Goal: Use online tool/utility: Use online tool/utility

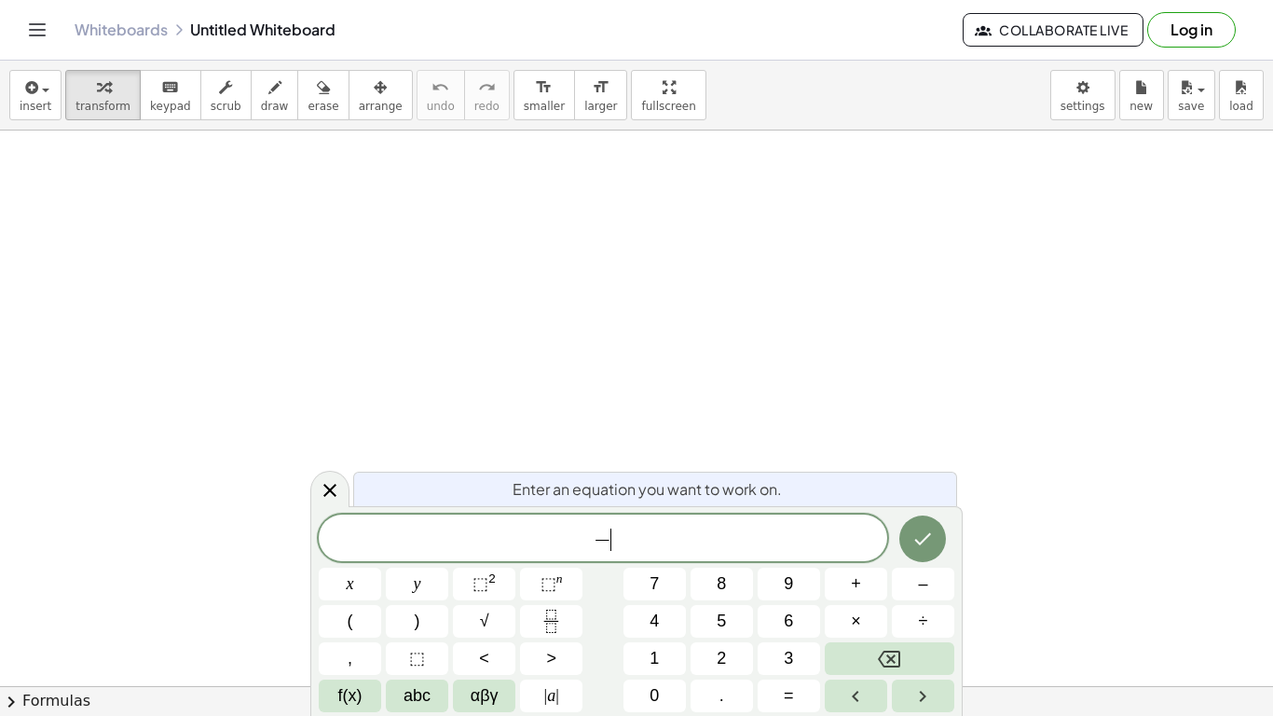
scroll to position [2, 0]
click at [39, 93] on span "button" at bounding box center [40, 89] width 4 height 13
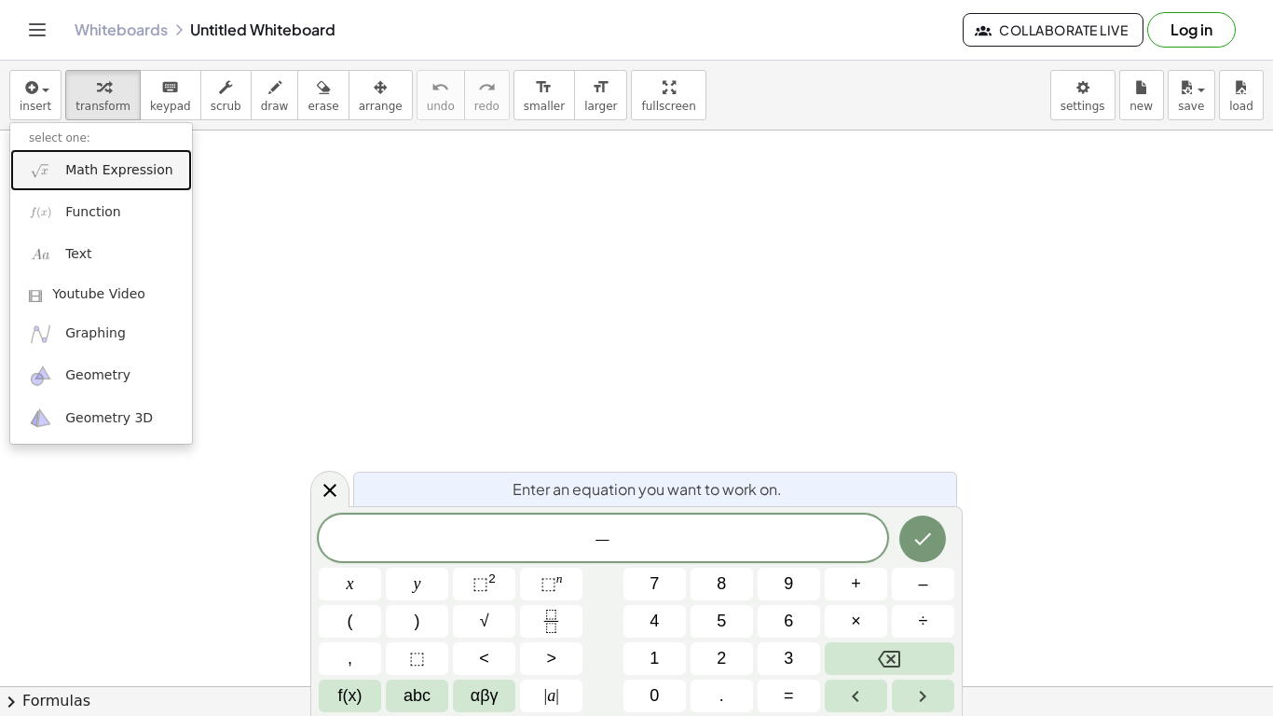
click at [99, 174] on span "Math Expression" at bounding box center [118, 170] width 107 height 19
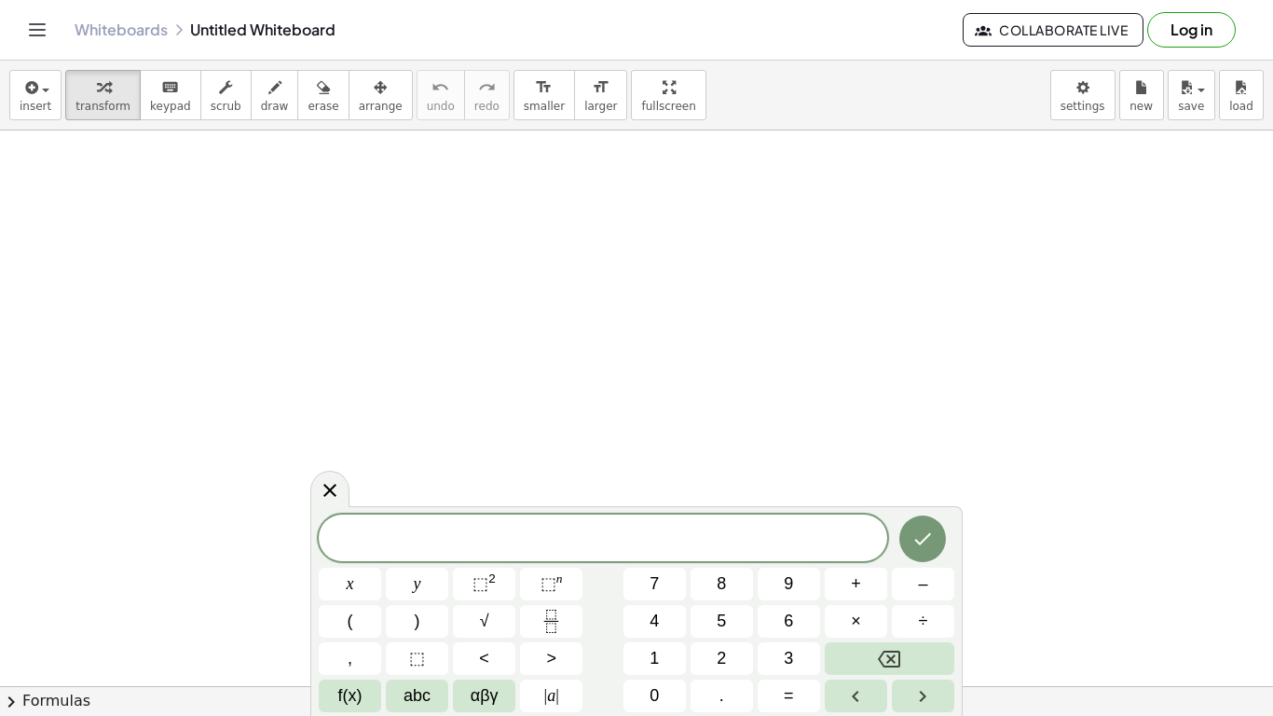
scroll to position [3, 0]
click at [548, 706] on span "| a |" at bounding box center [551, 695] width 15 height 25
click at [562, 692] on button "| a |" at bounding box center [551, 696] width 62 height 33
click at [925, 616] on span "÷" at bounding box center [923, 621] width 9 height 25
click at [556, 626] on icon "Fraction" at bounding box center [550, 627] width 9 height 9
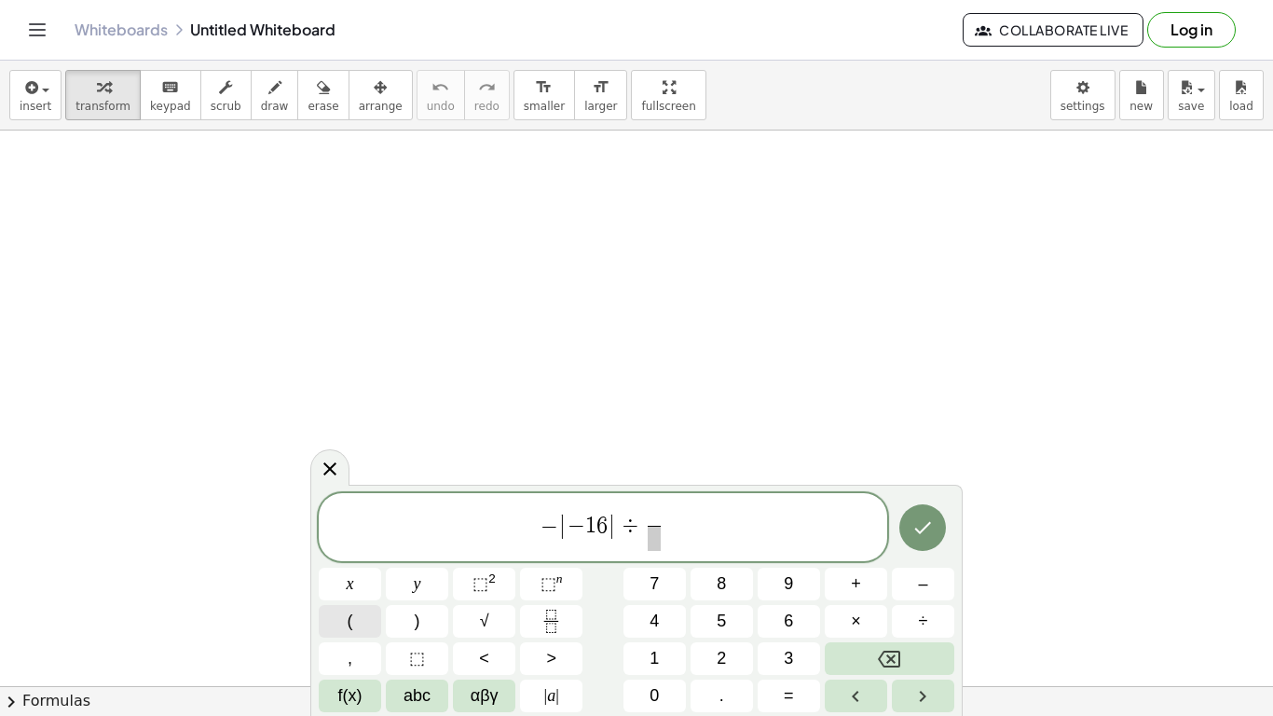
click at [361, 626] on button "(" at bounding box center [350, 621] width 62 height 33
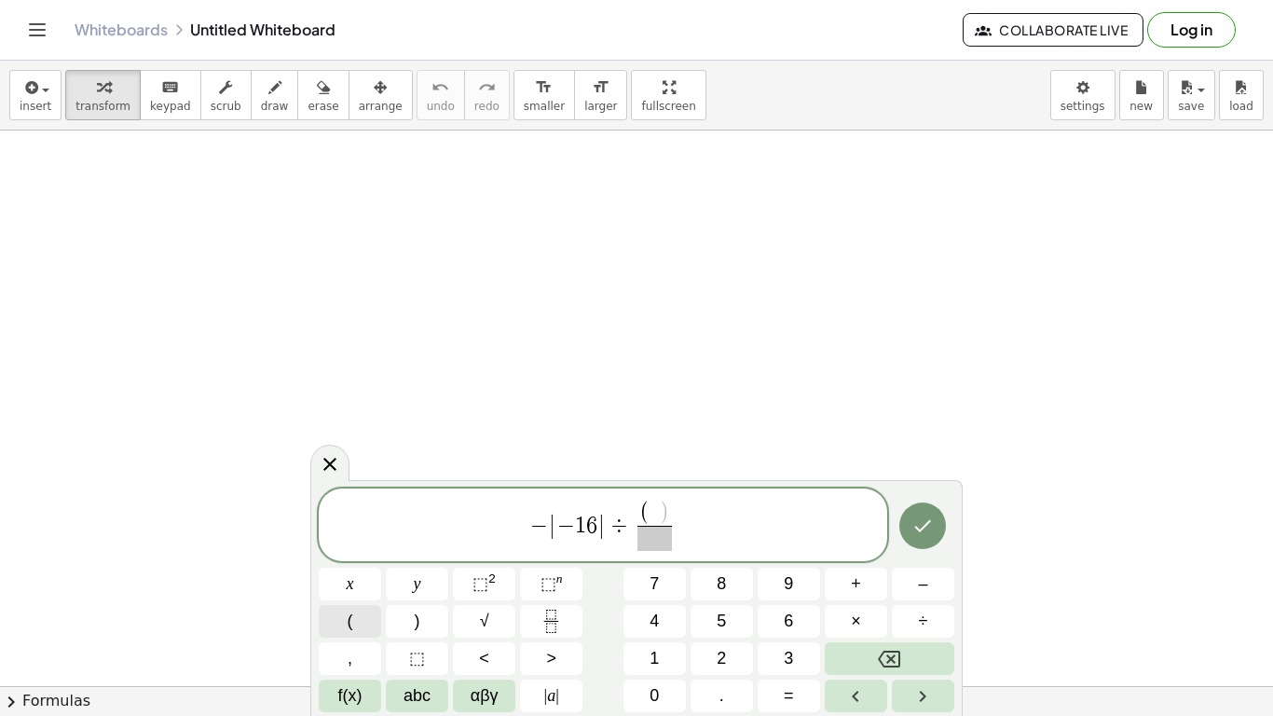
click at [791, 662] on span "3" at bounding box center [788, 658] width 9 height 25
click at [483, 587] on span "⬚" at bounding box center [481, 583] width 16 height 19
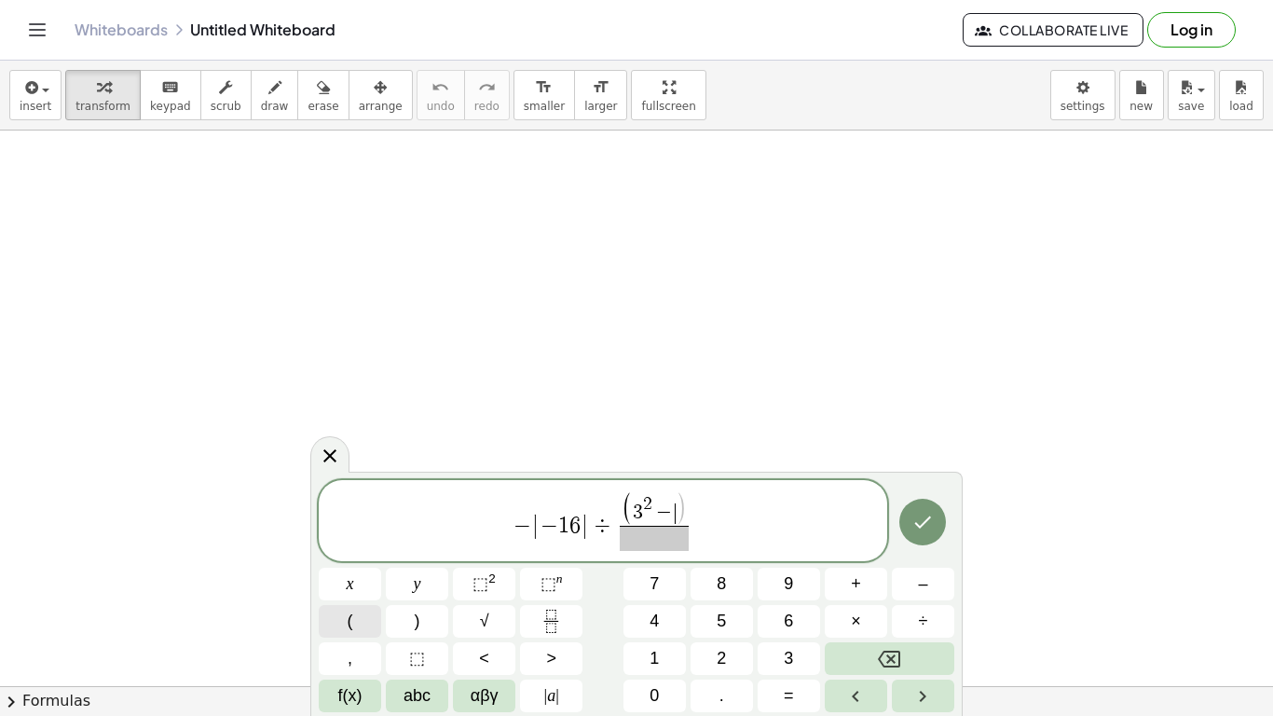
click at [654, 627] on span "4" at bounding box center [654, 621] width 9 height 25
click at [427, 626] on button ")" at bounding box center [417, 621] width 62 height 33
click at [727, 625] on button "5" at bounding box center [722, 621] width 62 height 33
click at [917, 593] on button "–" at bounding box center [923, 584] width 62 height 33
click at [668, 664] on button "1" at bounding box center [655, 658] width 62 height 33
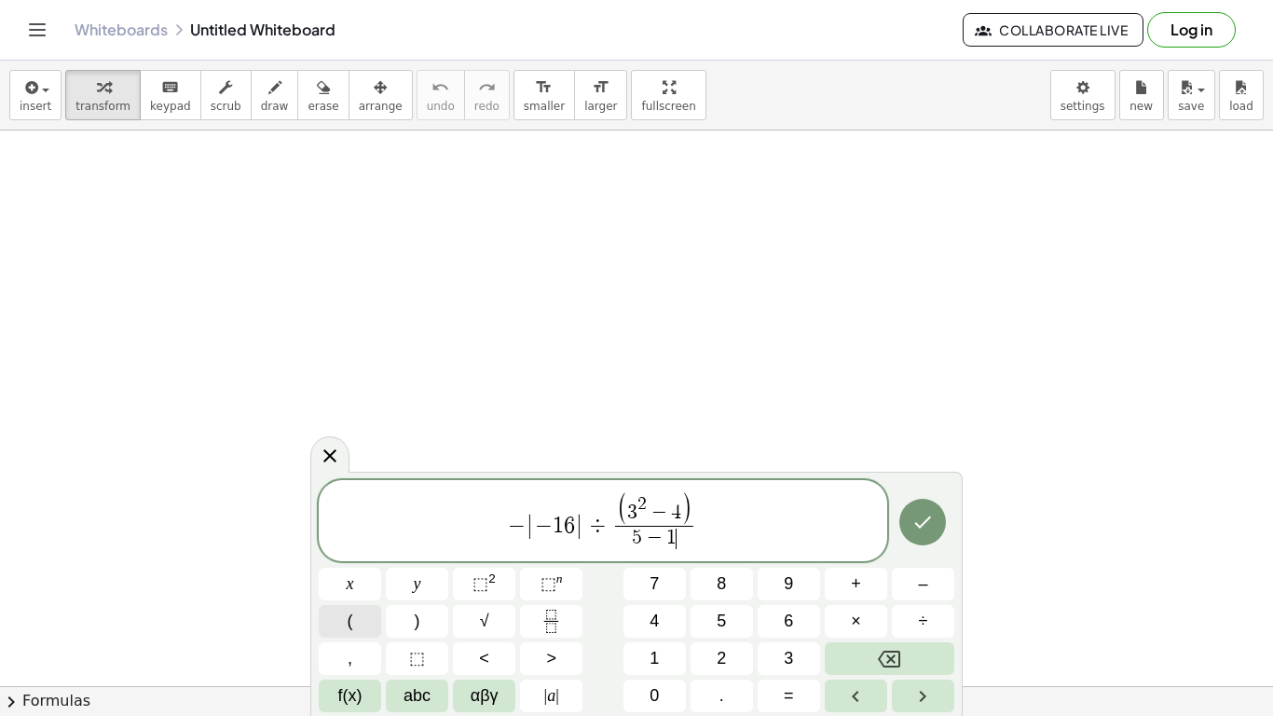
click at [653, 705] on span "0" at bounding box center [654, 695] width 9 height 25
click at [932, 533] on button "Done" at bounding box center [923, 522] width 47 height 47
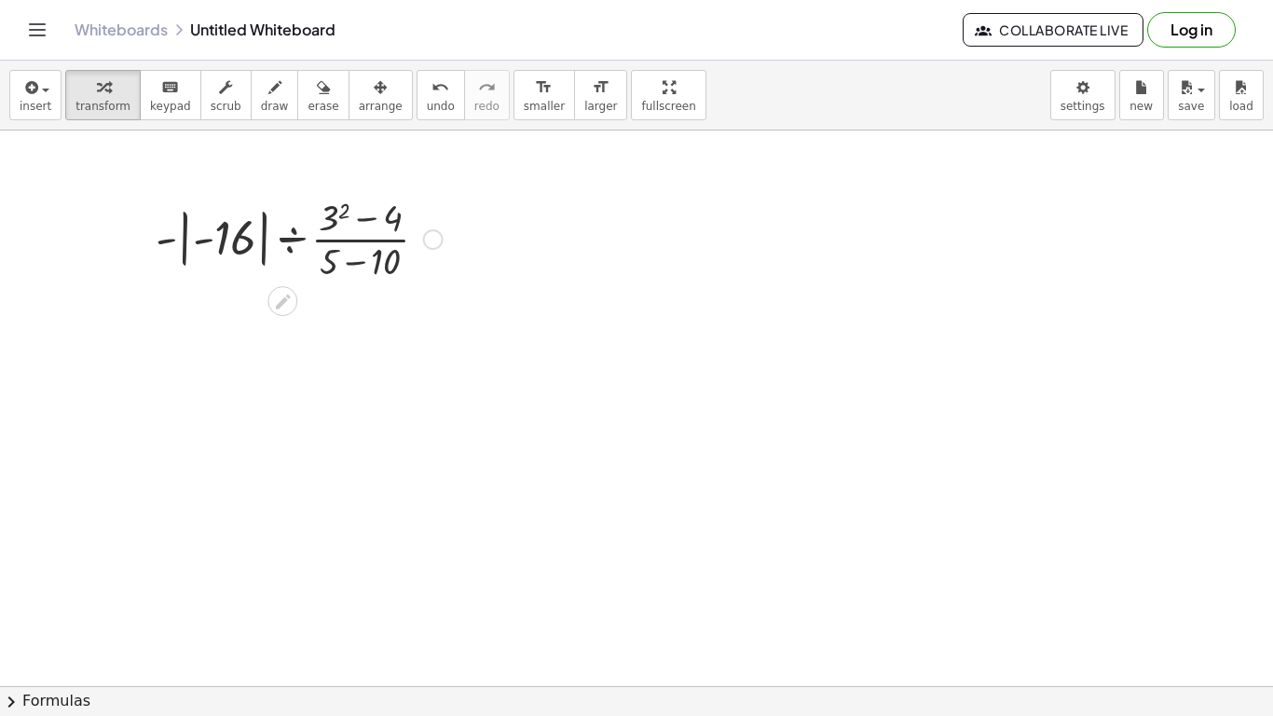
click at [429, 241] on div at bounding box center [433, 239] width 21 height 21
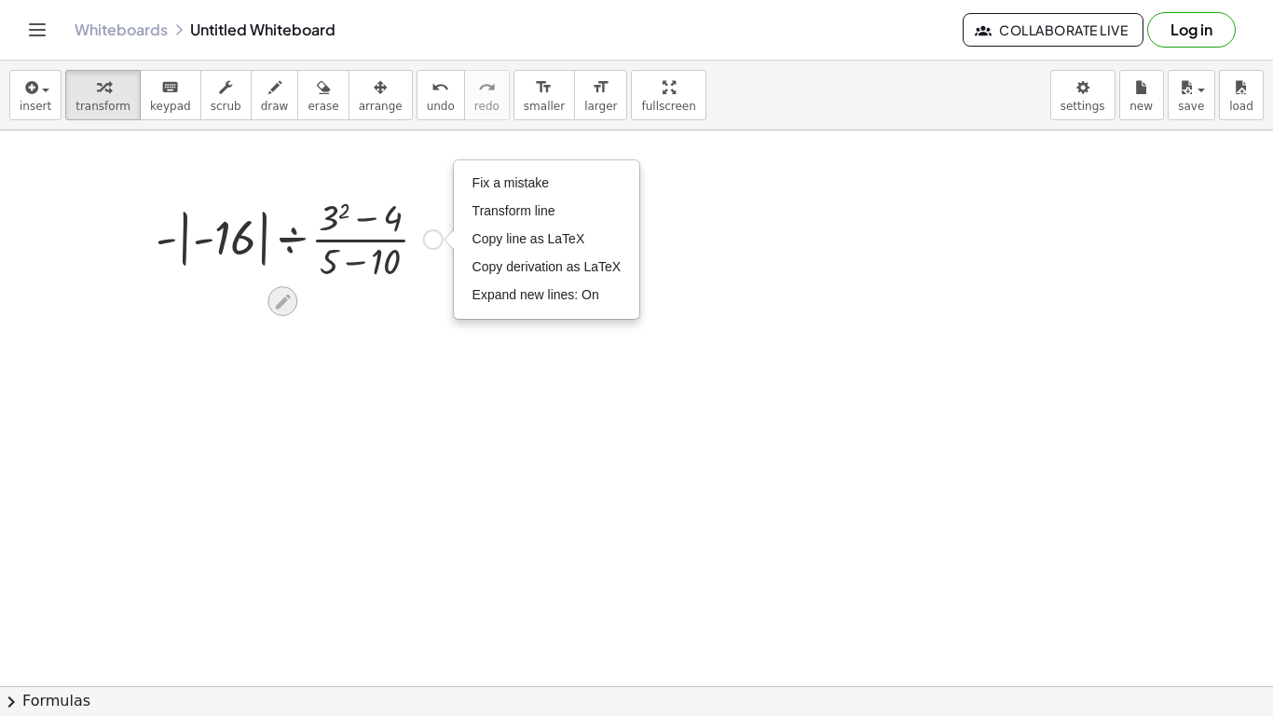
click at [293, 304] on div at bounding box center [283, 301] width 30 height 30
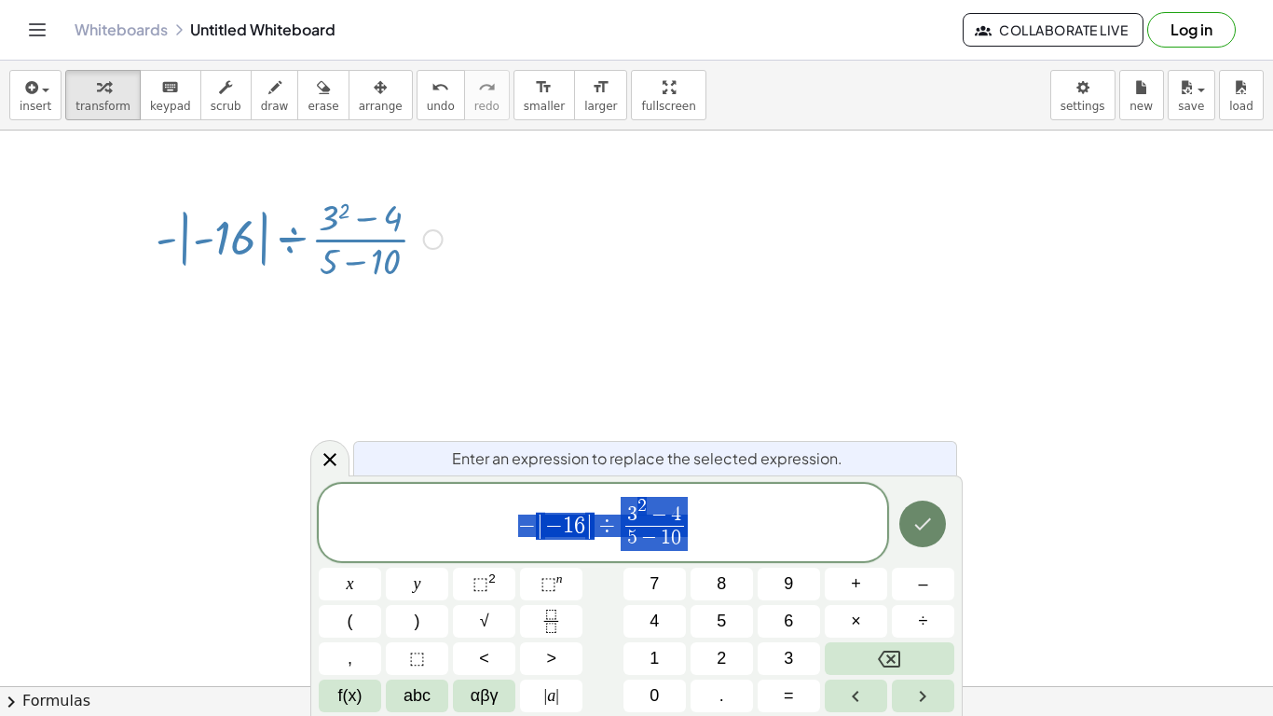
click at [933, 527] on icon "Done" at bounding box center [923, 524] width 22 height 22
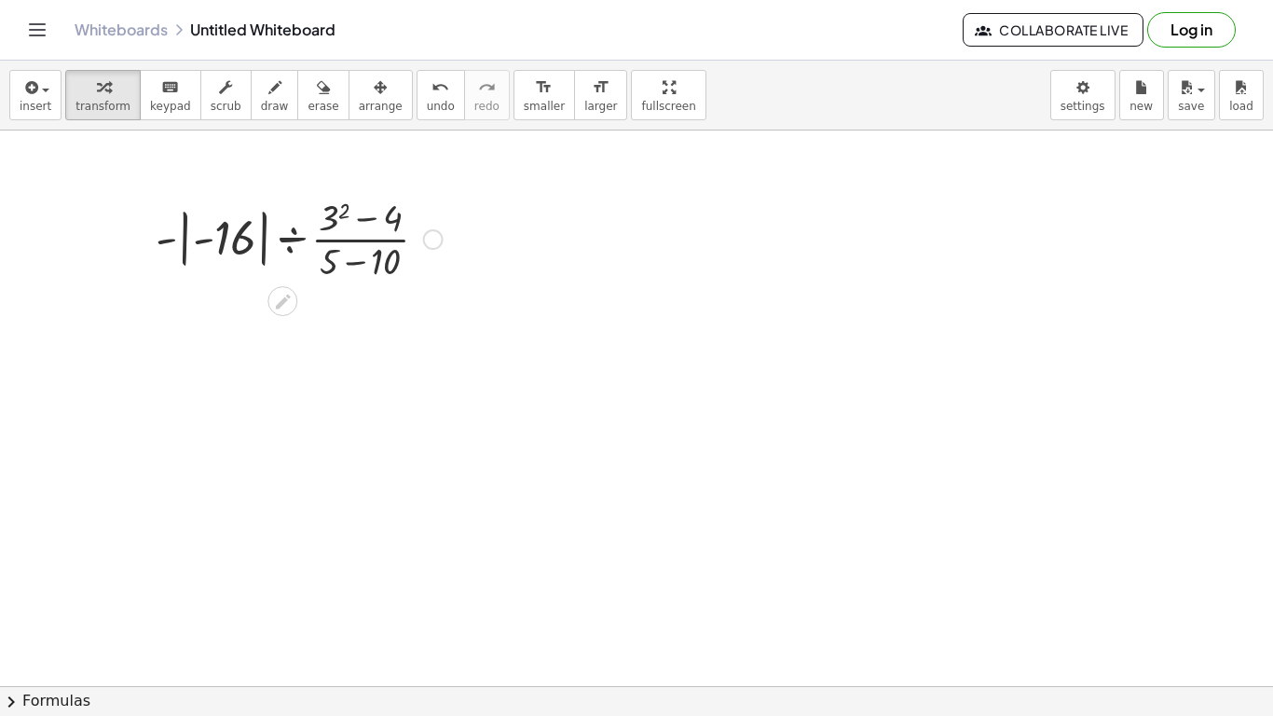
click at [429, 240] on div at bounding box center [433, 239] width 21 height 21
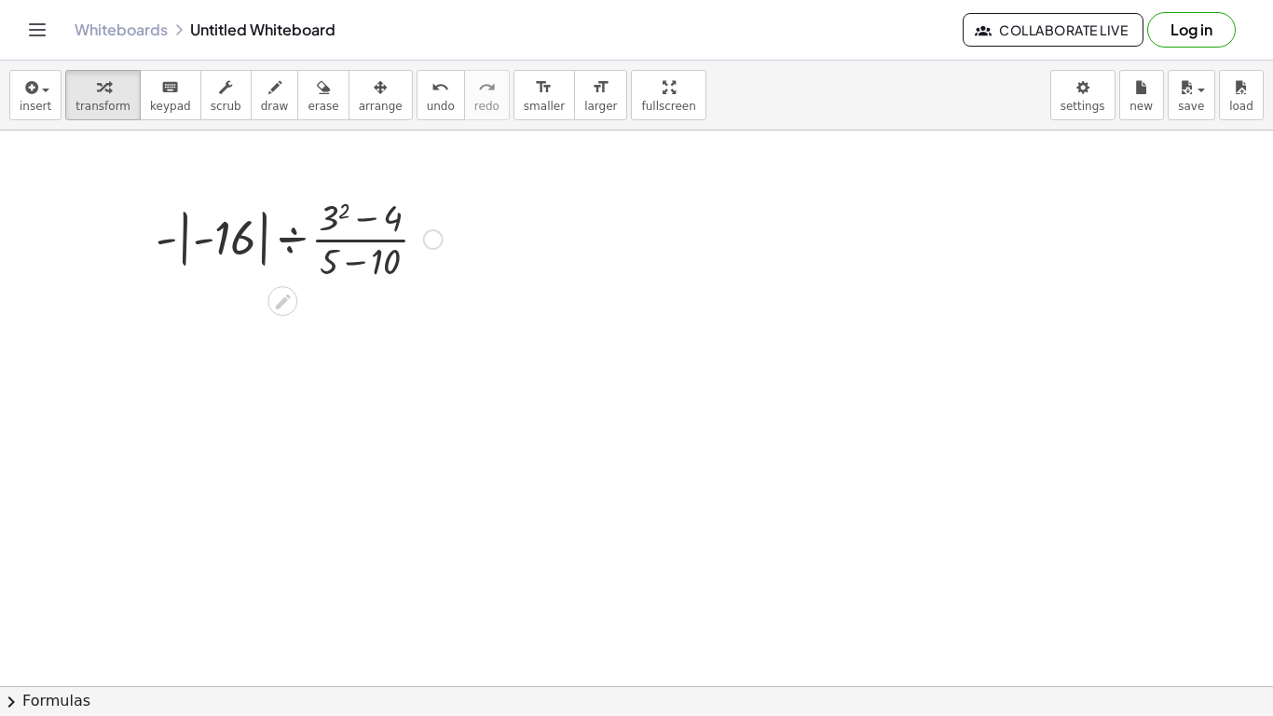
click at [265, 256] on div at bounding box center [299, 237] width 306 height 93
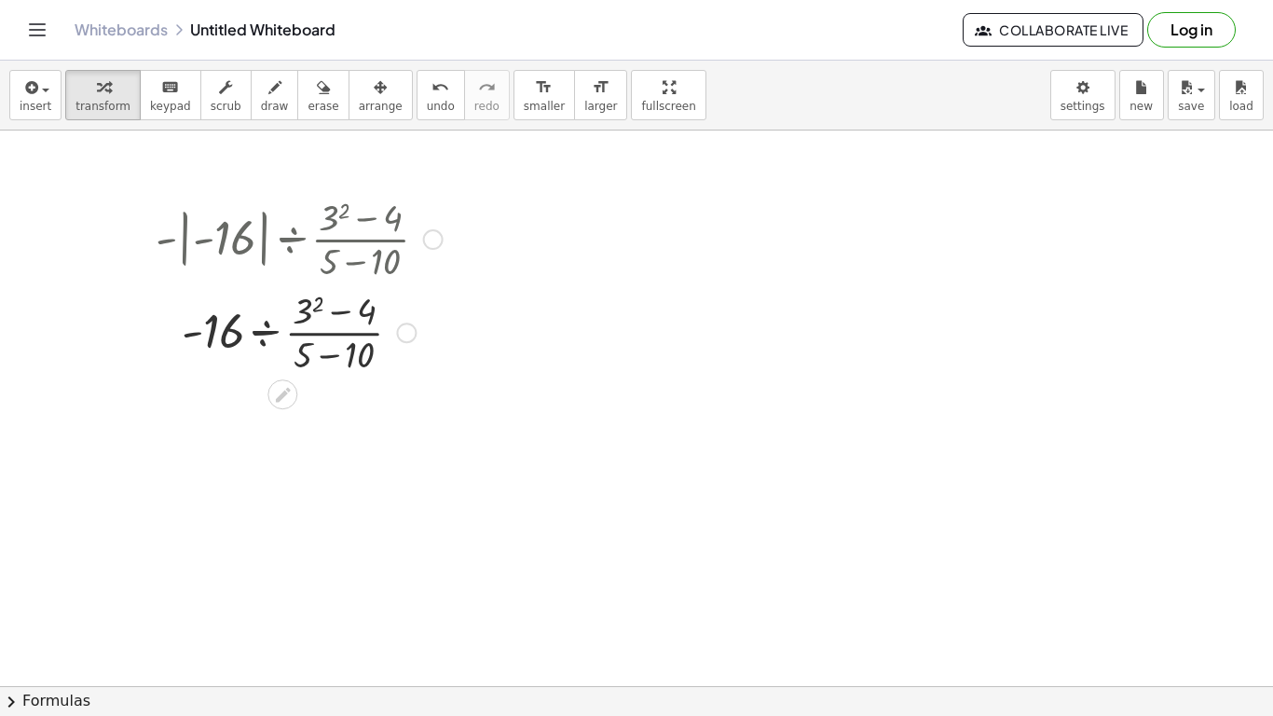
click at [288, 330] on div at bounding box center [299, 330] width 306 height 93
click at [305, 309] on div at bounding box center [299, 330] width 306 height 93
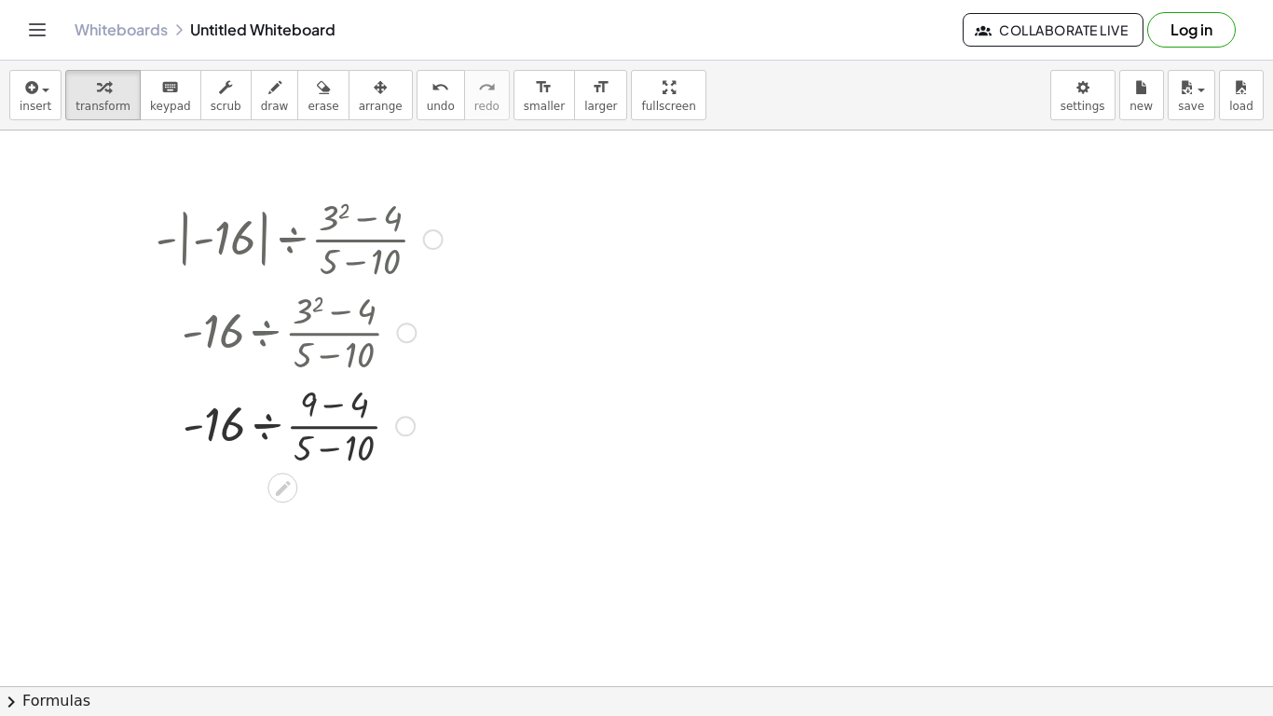
click at [310, 403] on div at bounding box center [299, 424] width 306 height 93
click at [328, 406] on div at bounding box center [299, 424] width 306 height 93
click at [331, 540] on div at bounding box center [299, 517] width 306 height 93
click at [334, 518] on div at bounding box center [299, 517] width 306 height 93
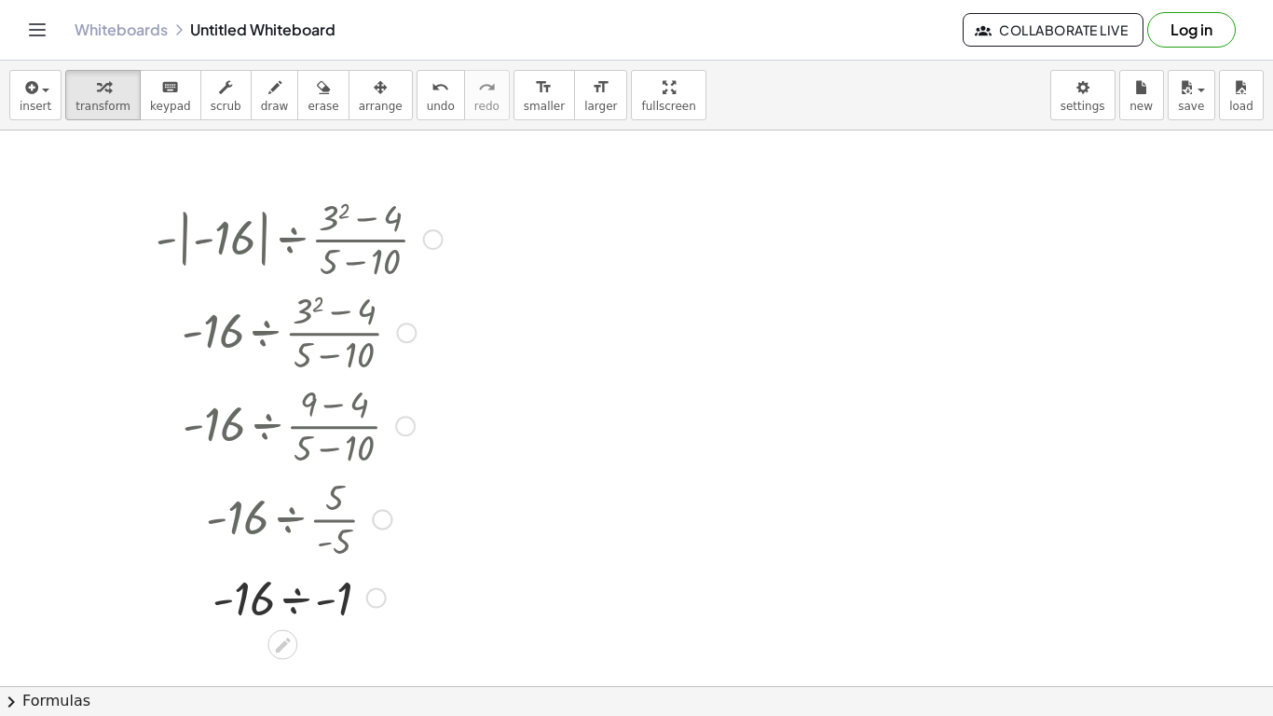
click at [294, 605] on div at bounding box center [299, 596] width 306 height 63
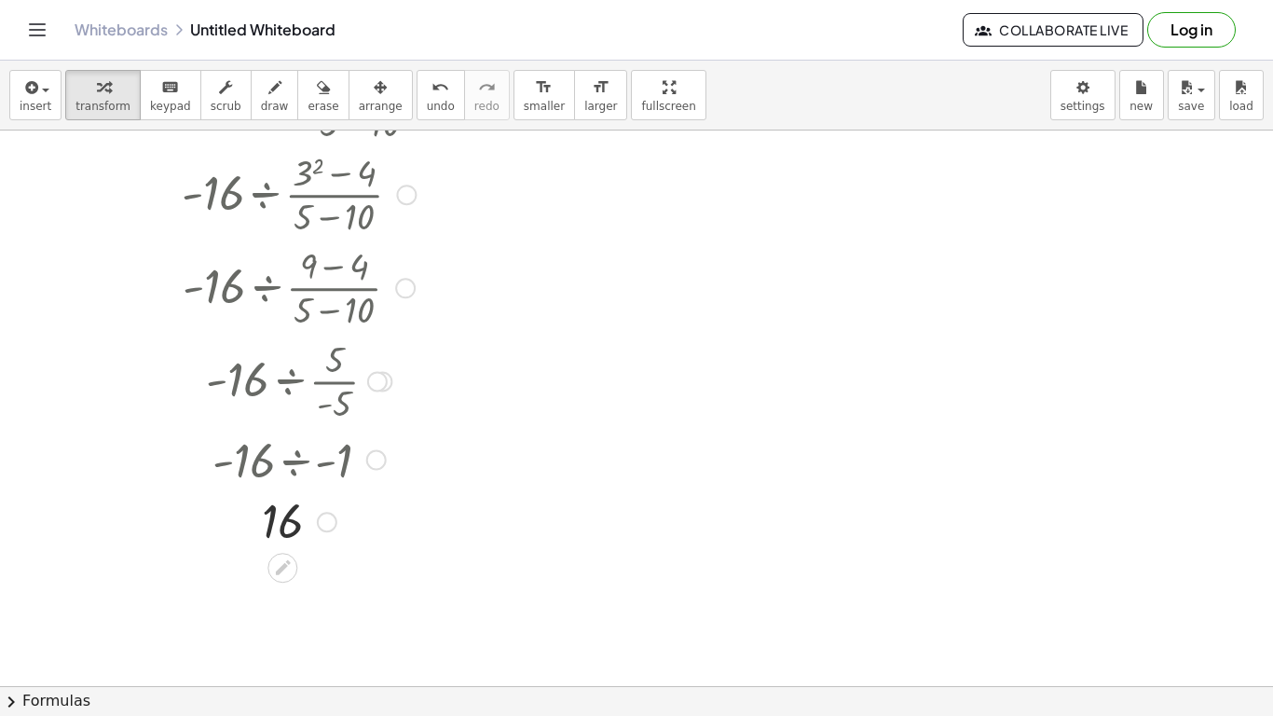
click at [284, 524] on div at bounding box center [299, 521] width 306 height 62
click at [27, 100] on span "insert" at bounding box center [36, 106] width 32 height 13
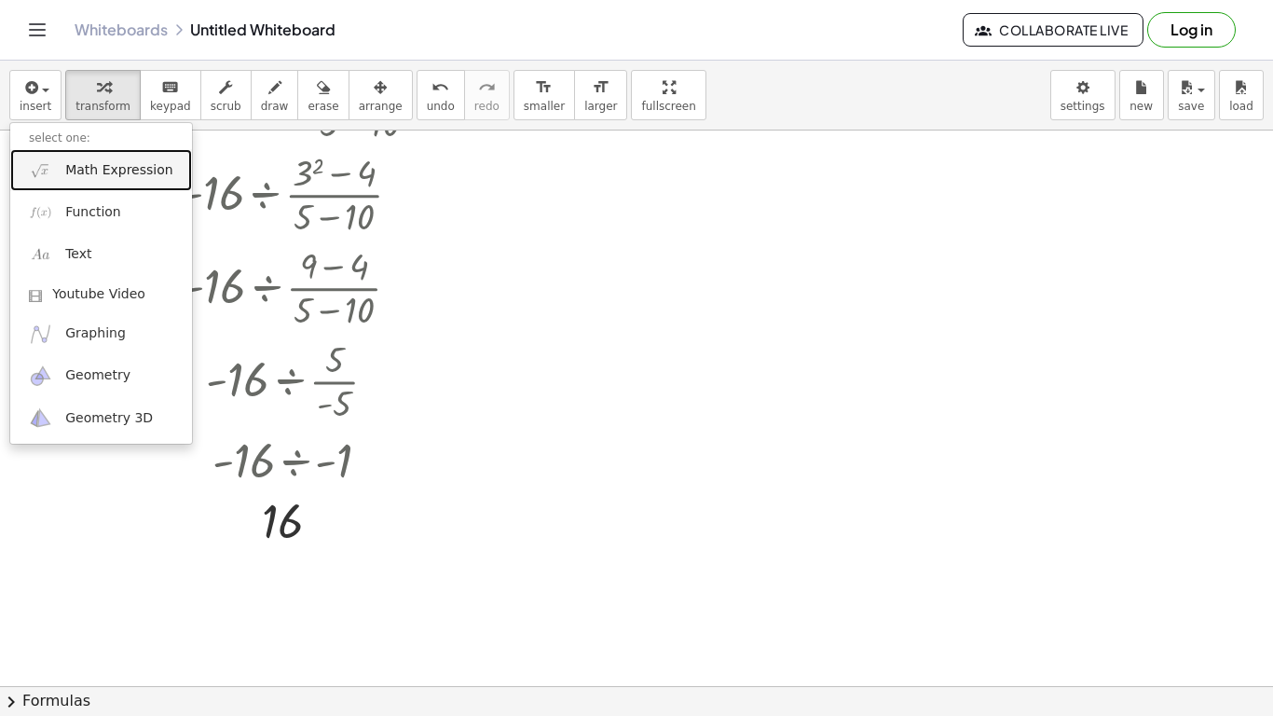
click at [90, 169] on span "Math Expression" at bounding box center [118, 170] width 107 height 19
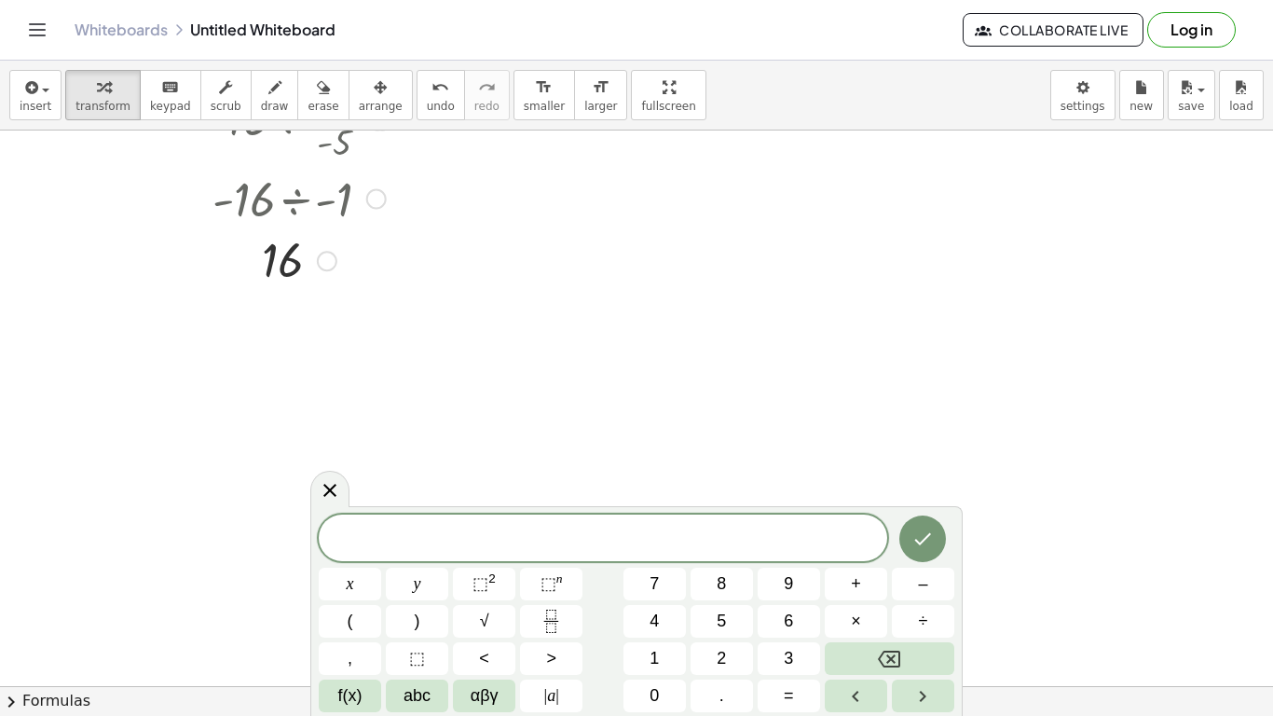
scroll to position [4, 0]
click at [557, 595] on span "⬚ n" at bounding box center [552, 583] width 22 height 25
click at [550, 614] on icon "Fraction" at bounding box center [551, 621] width 23 height 23
click at [564, 626] on button "Fraction" at bounding box center [551, 621] width 62 height 33
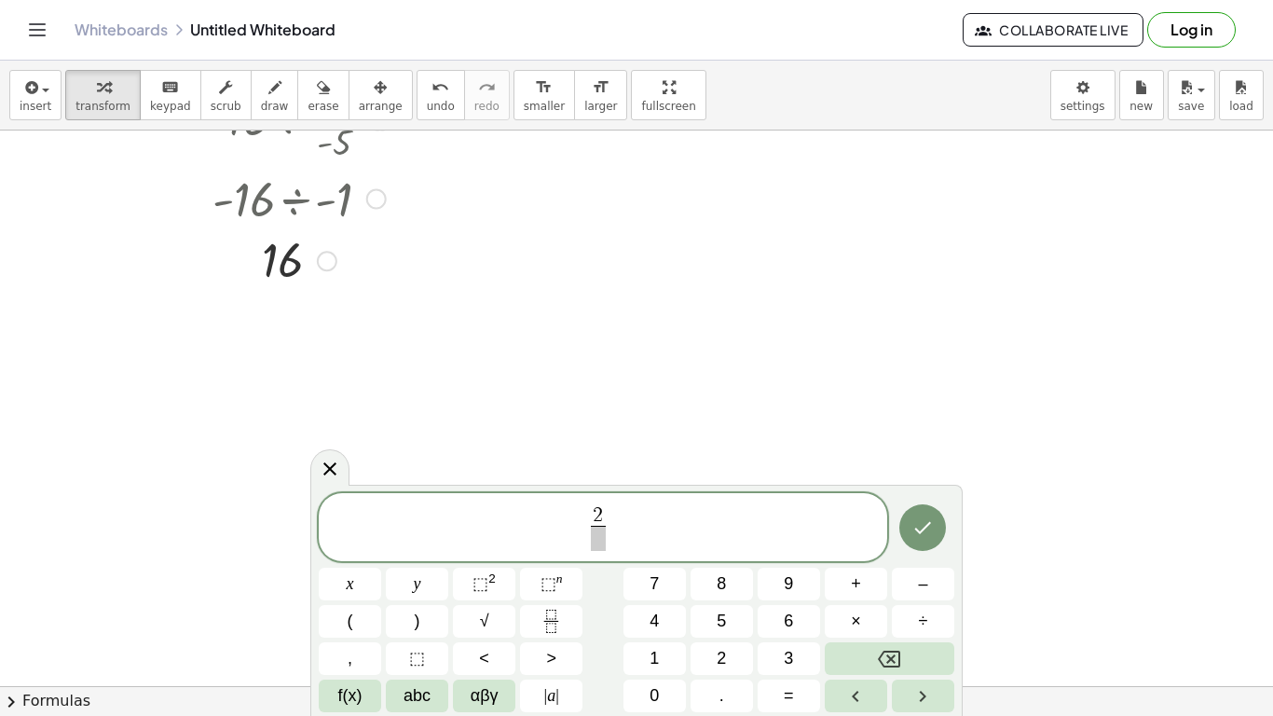
click at [558, 588] on span "⬚ n" at bounding box center [552, 583] width 22 height 25
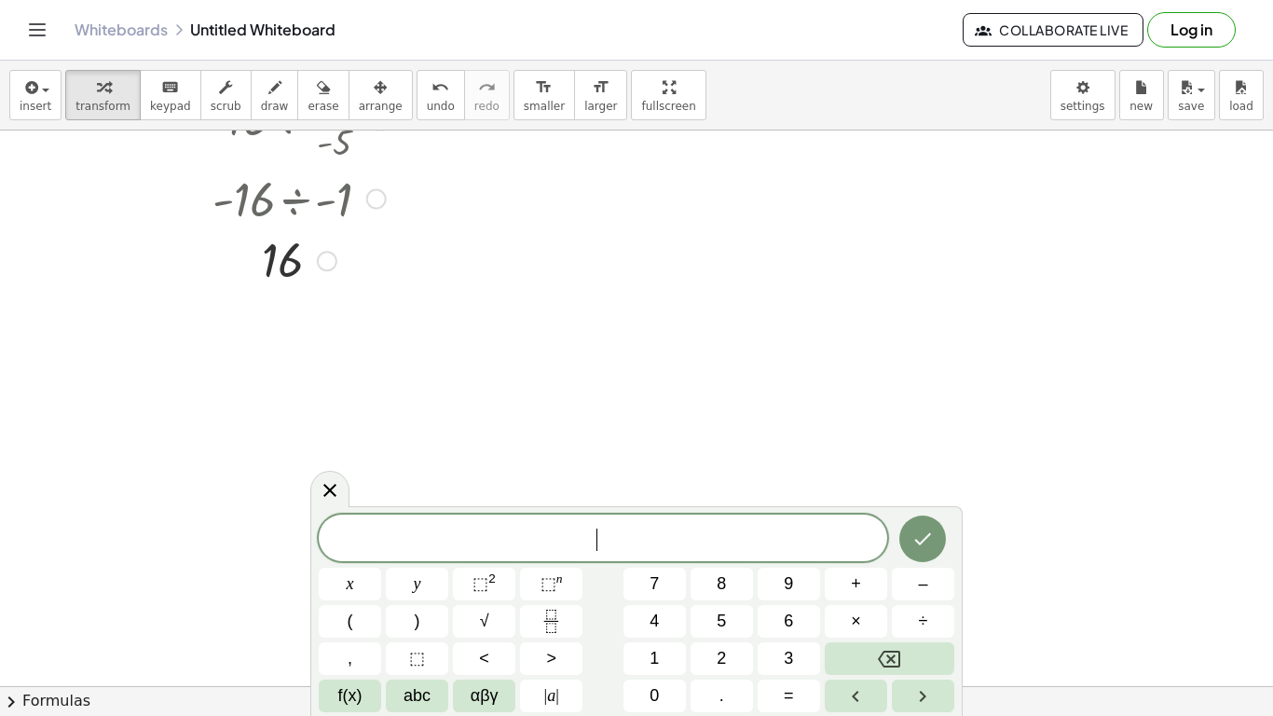
click at [547, 626] on icon "Fraction" at bounding box center [550, 627] width 9 height 9
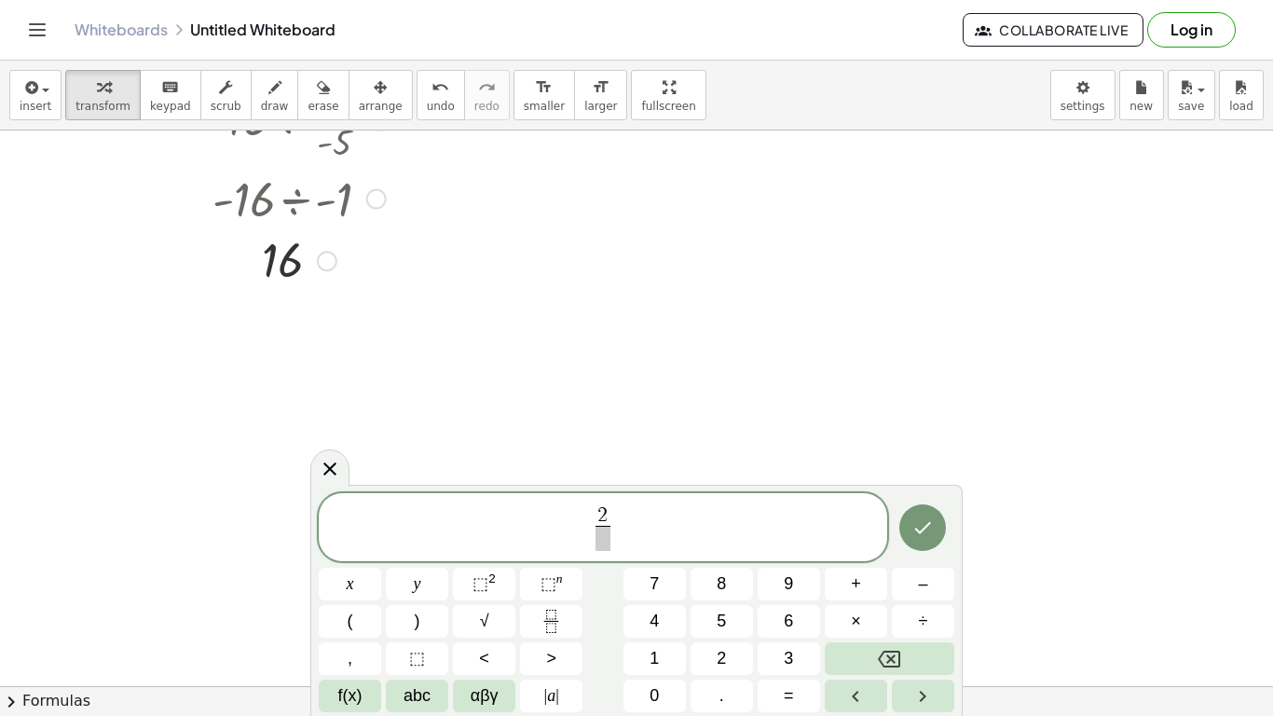
click at [560, 582] on sup "n" at bounding box center [560, 578] width 7 height 14
click at [932, 633] on button "÷" at bounding box center [923, 621] width 62 height 33
click at [716, 594] on button "8" at bounding box center [722, 584] width 62 height 33
click at [723, 581] on span "8" at bounding box center [721, 583] width 9 height 25
click at [856, 584] on span "+" at bounding box center [856, 583] width 10 height 25
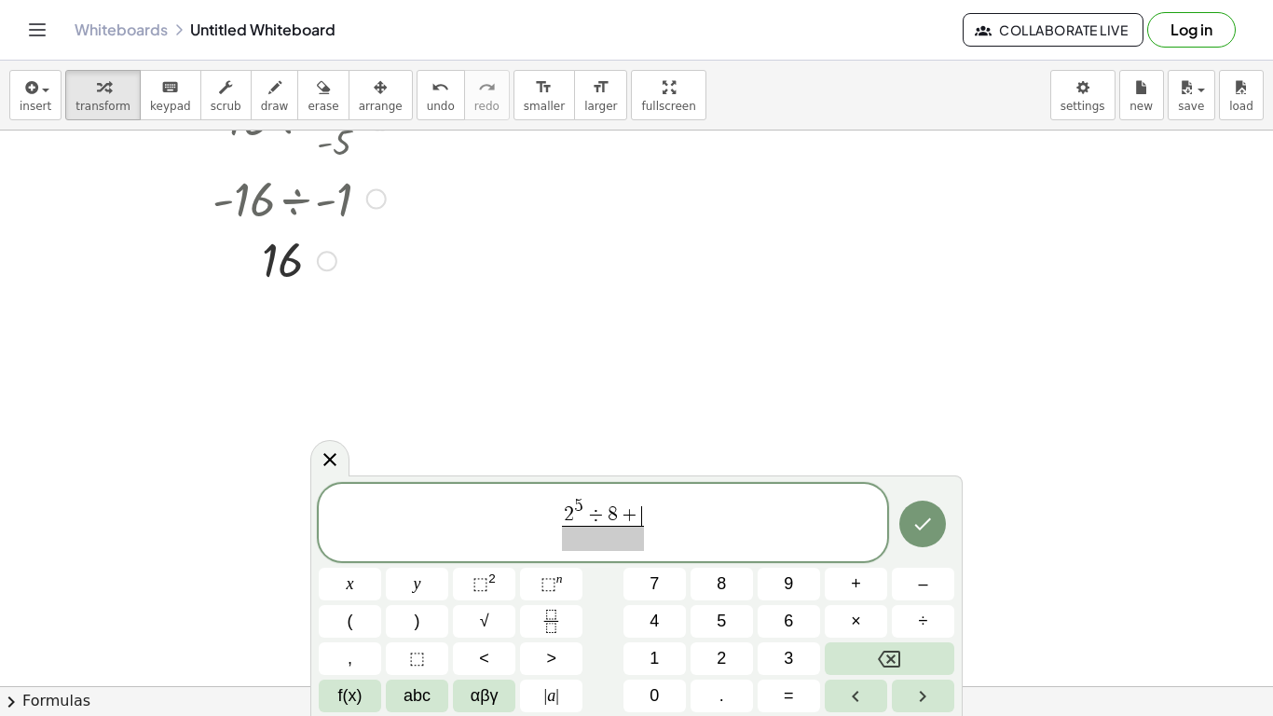
click at [854, 590] on span "+" at bounding box center [856, 583] width 10 height 25
click at [856, 586] on span "+" at bounding box center [856, 583] width 10 height 25
click at [851, 595] on span "+" at bounding box center [856, 583] width 10 height 25
click at [786, 654] on span "3" at bounding box center [788, 658] width 9 height 25
click at [933, 540] on button "Done" at bounding box center [923, 524] width 47 height 47
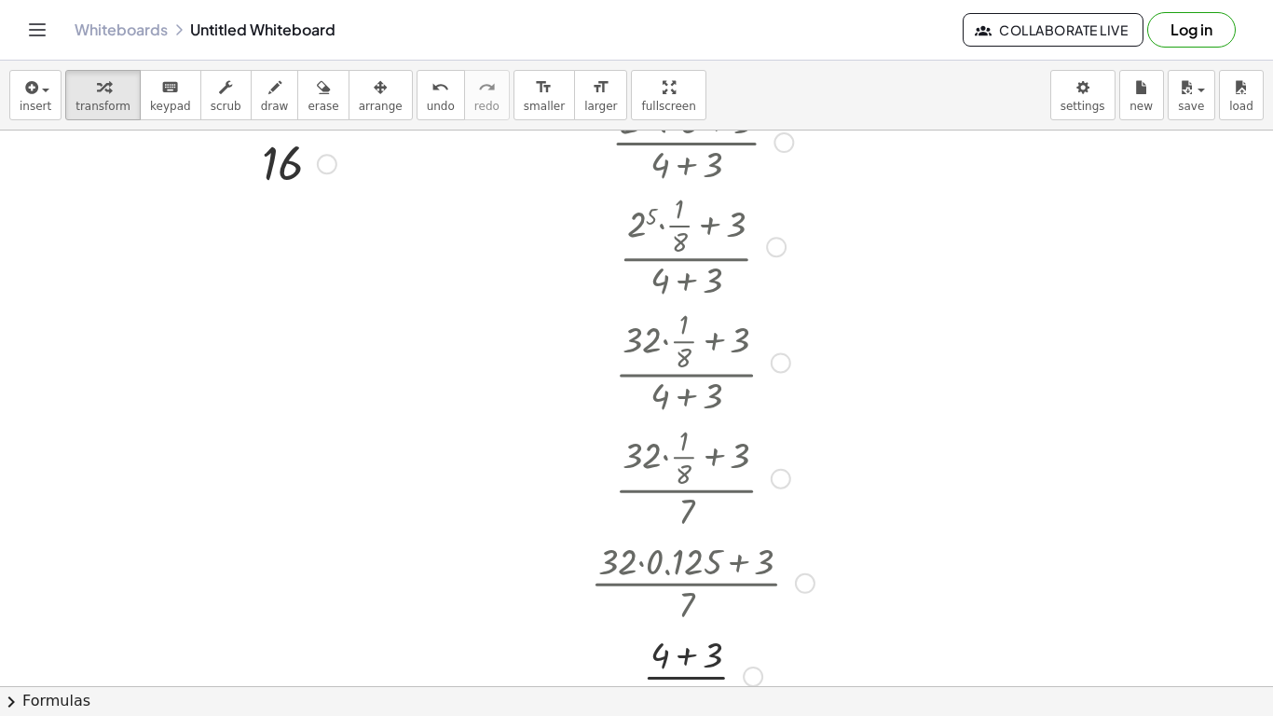
scroll to position [660, 0]
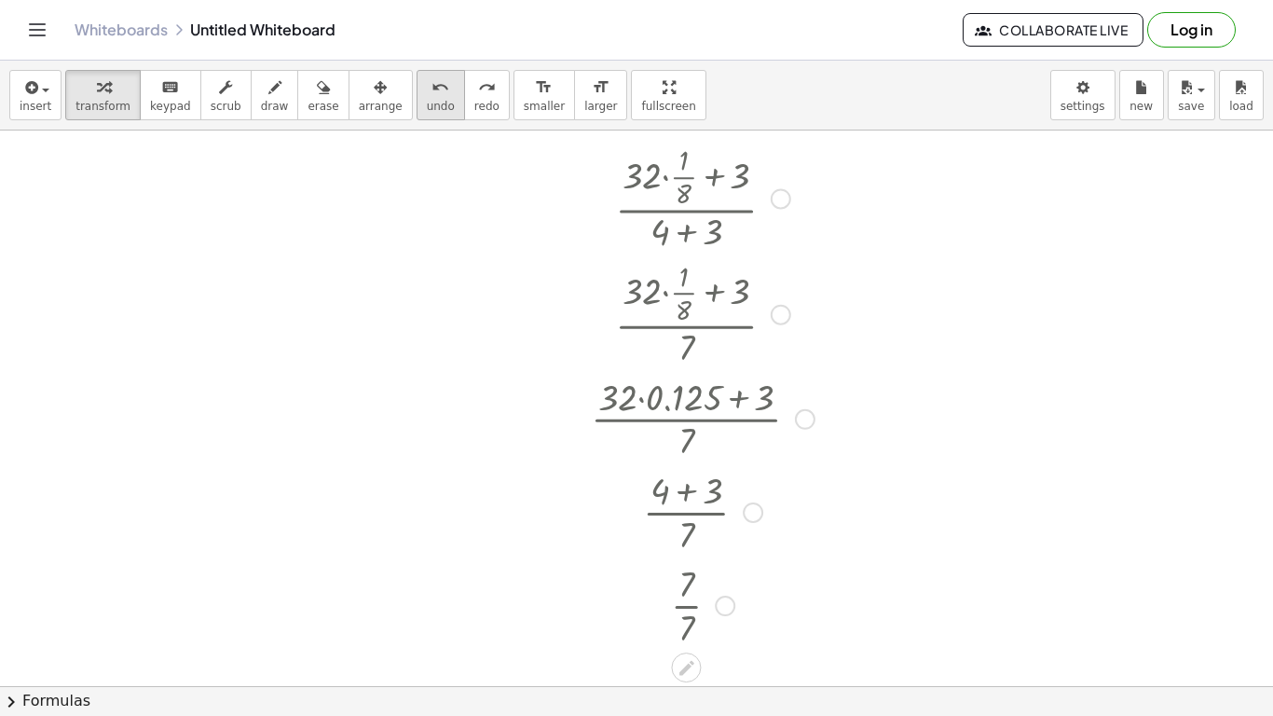
click at [432, 92] on icon "undo" at bounding box center [441, 87] width 18 height 22
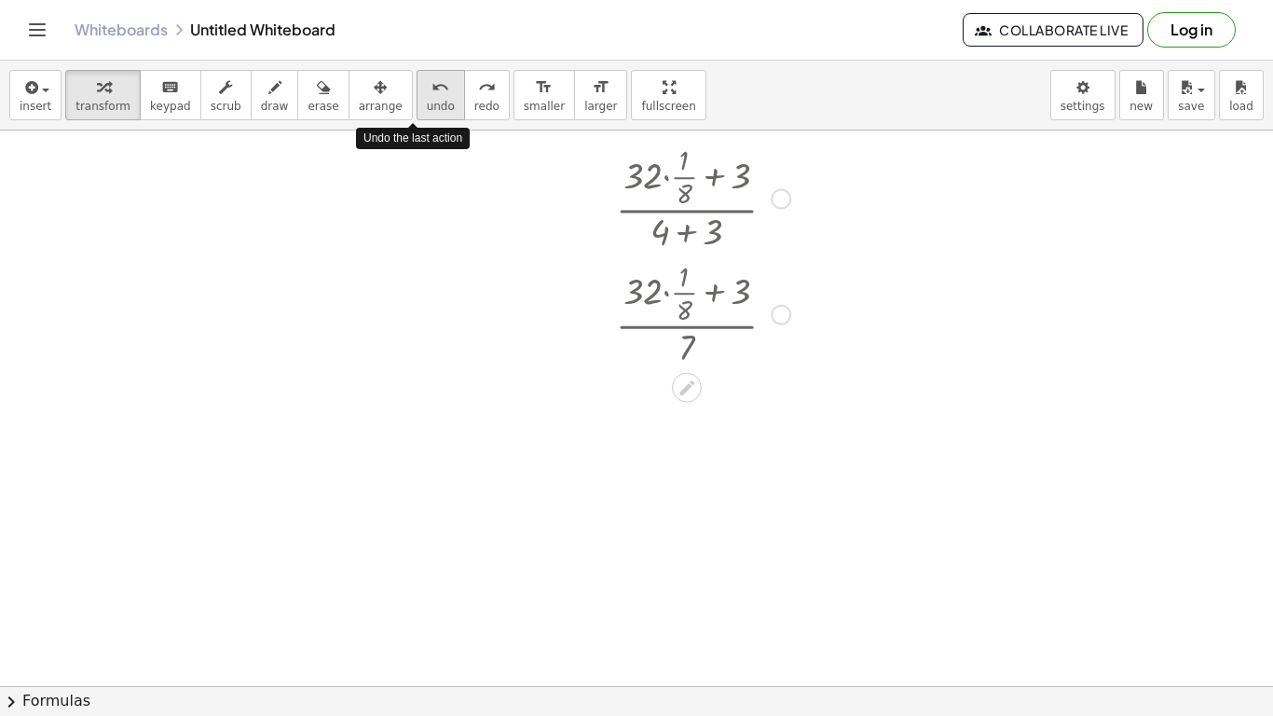
click at [432, 92] on icon "undo" at bounding box center [441, 87] width 18 height 22
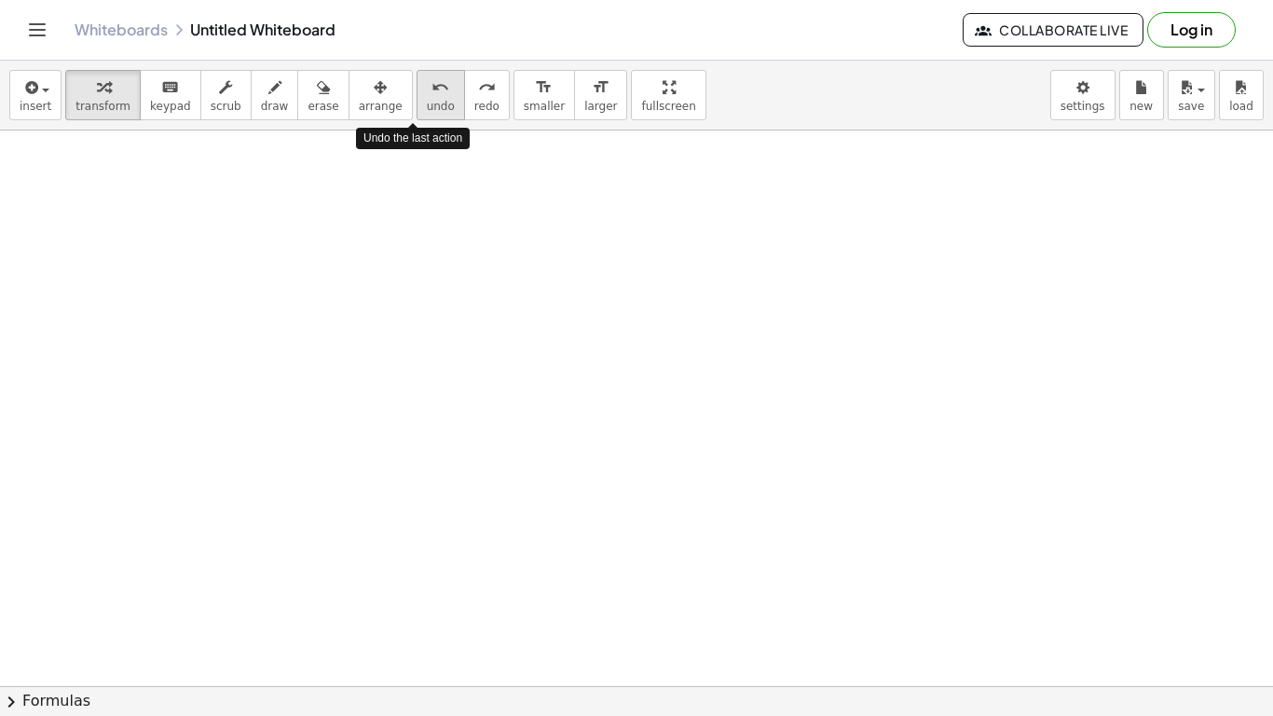
click at [432, 92] on icon "undo" at bounding box center [441, 87] width 18 height 22
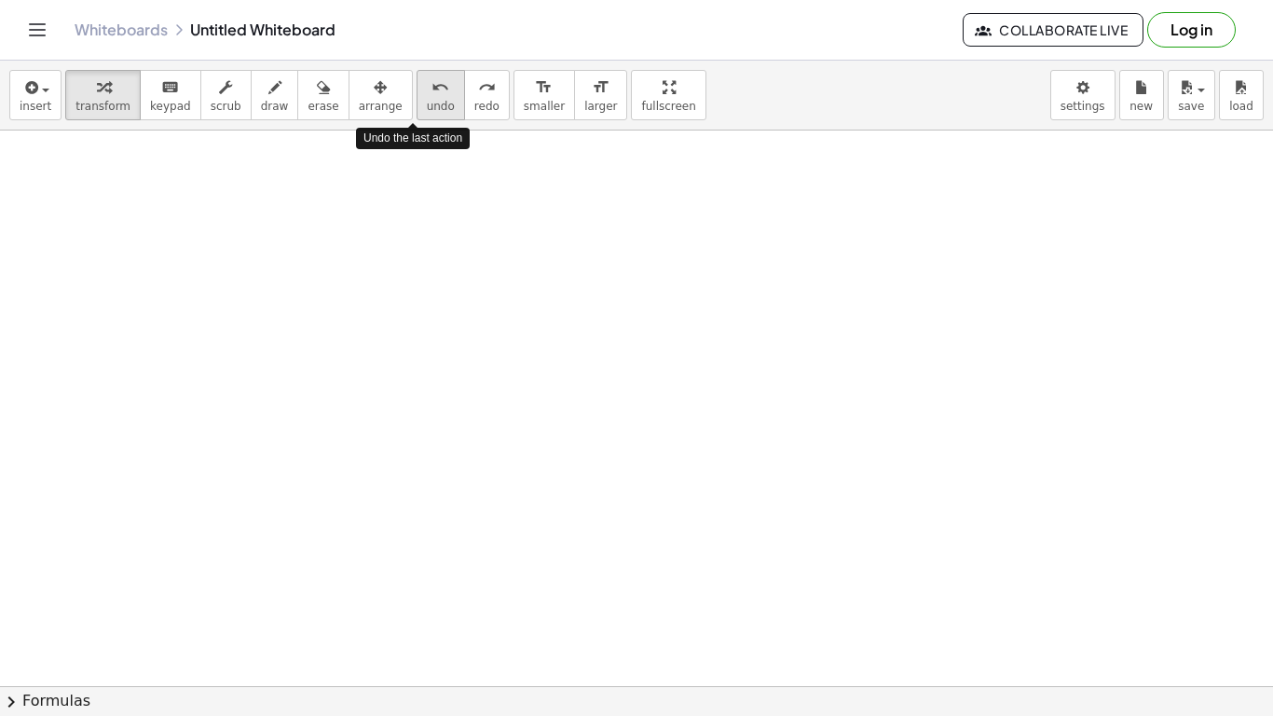
click at [432, 92] on icon "undo" at bounding box center [441, 87] width 18 height 22
